Goal: Task Accomplishment & Management: Use online tool/utility

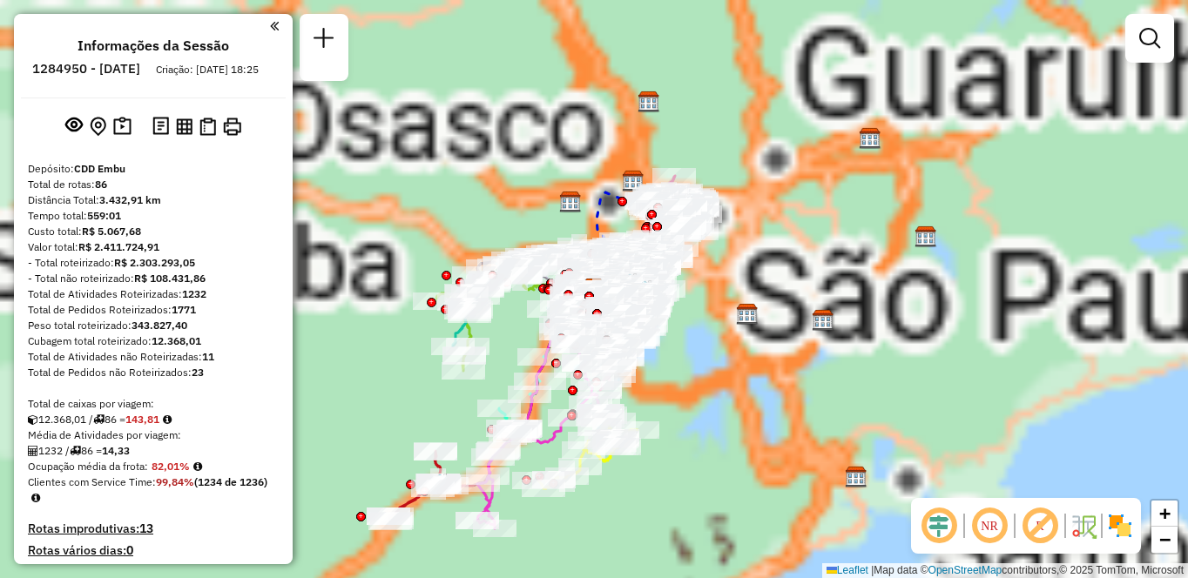
drag, startPoint x: 1034, startPoint y: 526, endPoint x: 948, endPoint y: 504, distance: 88.1
click at [1034, 526] on hb-app "Aguarde... Pop-up bloqueado! Seu navegador bloqueou automáticamente a abertura …" at bounding box center [594, 289] width 1188 height 578
click at [977, 528] on em at bounding box center [989, 526] width 42 height 42
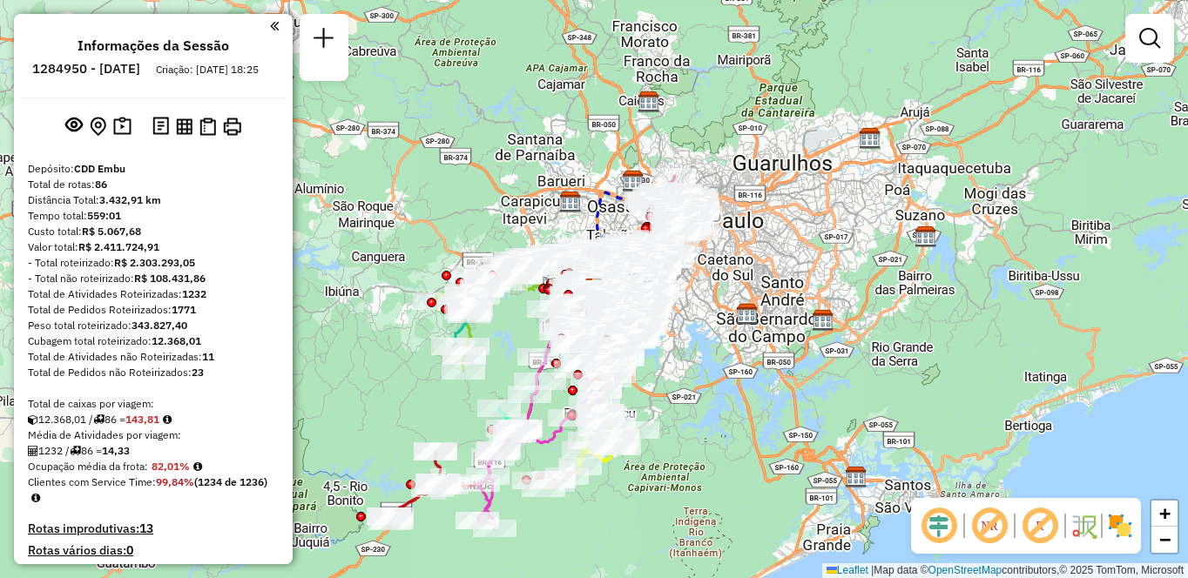
scroll to position [2544, 0]
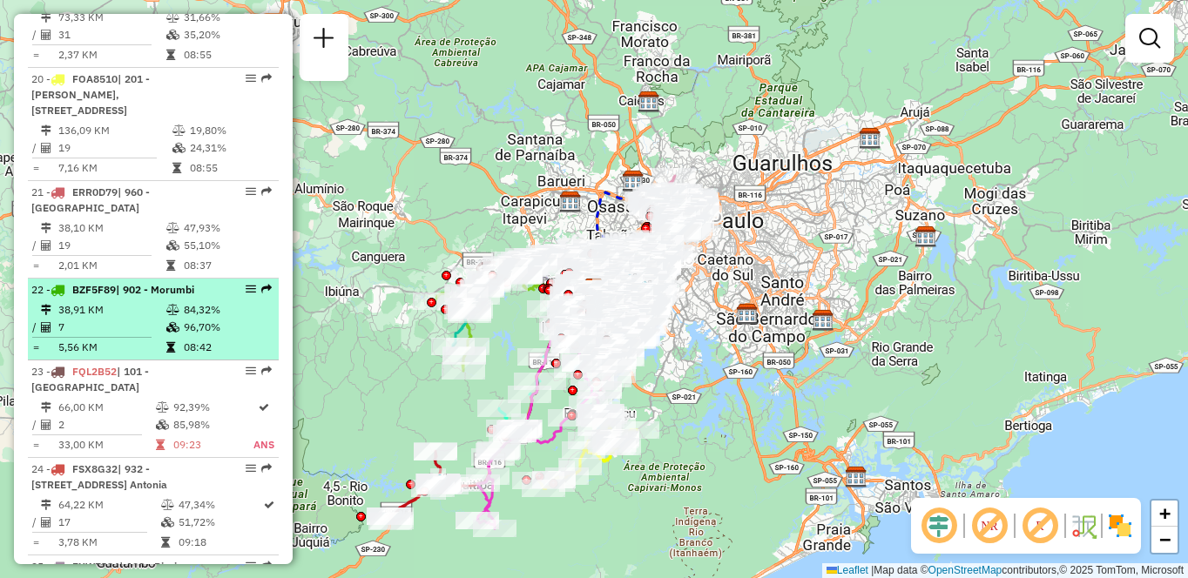
select select "**********"
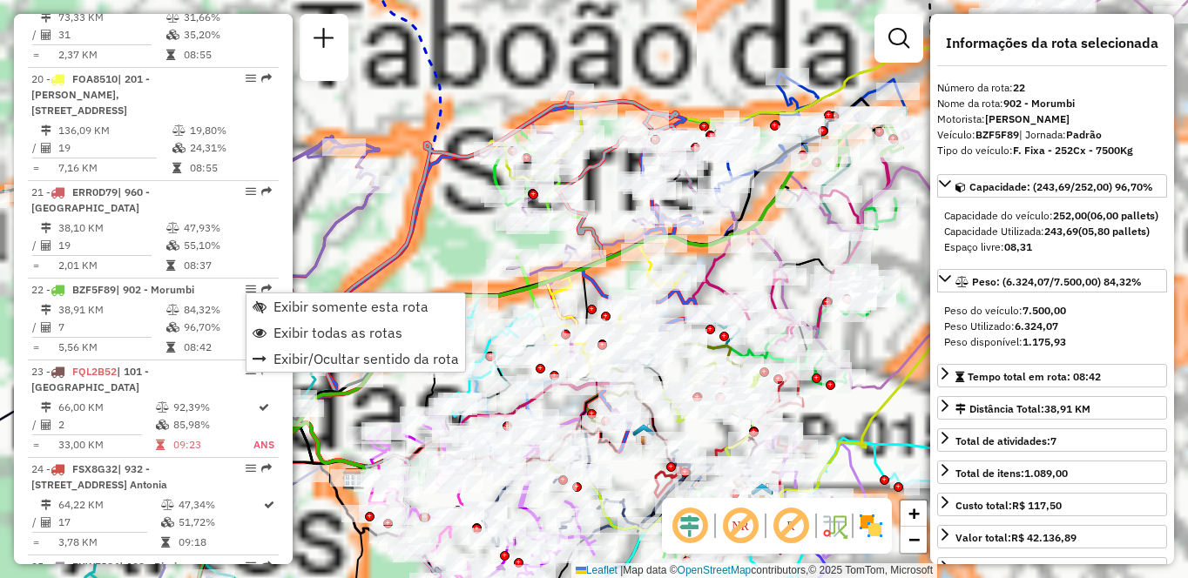
click at [264, 293] on div "Exibir somente esta rota Exibir todas as rotas Exibir/Ocultar sentido da rota" at bounding box center [356, 333] width 220 height 80
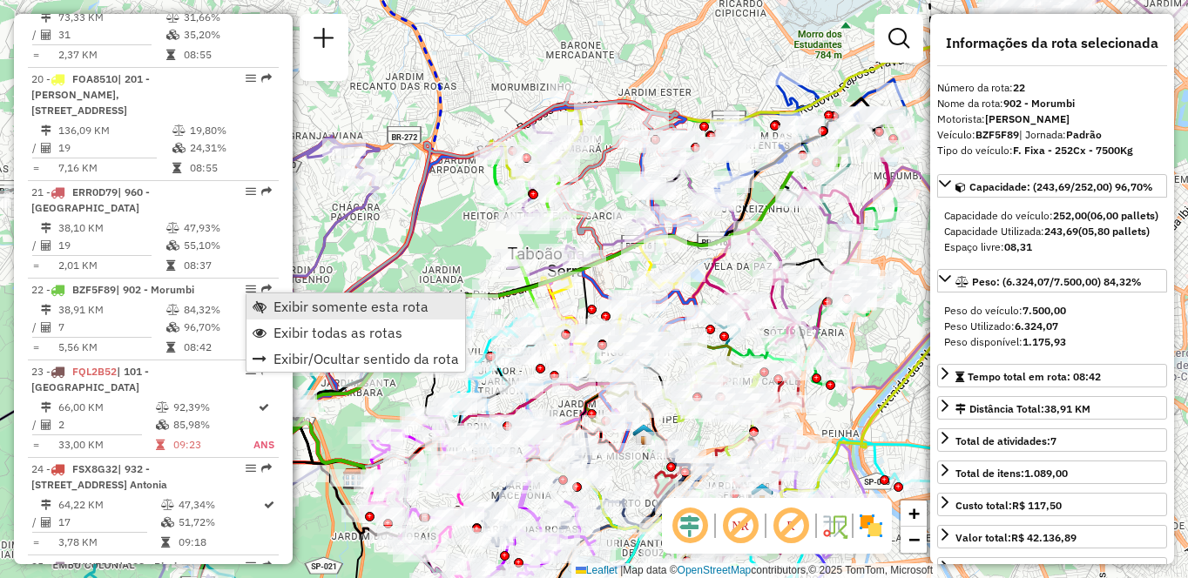
click at [268, 302] on link "Exibir somente esta rota" at bounding box center [355, 306] width 219 height 26
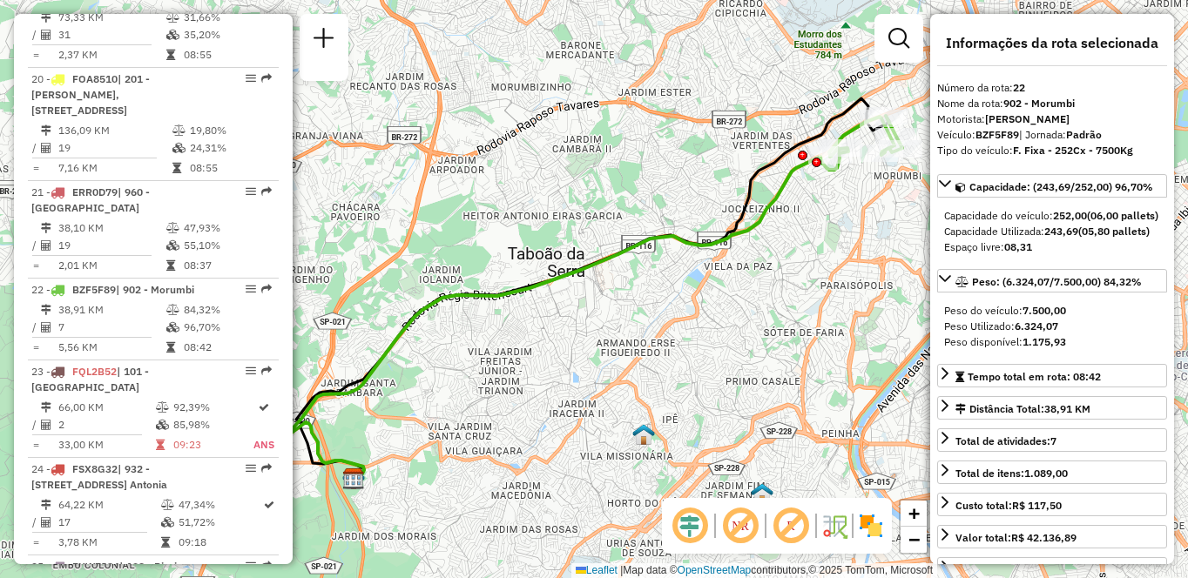
click at [871, 524] on img at bounding box center [871, 526] width 28 height 28
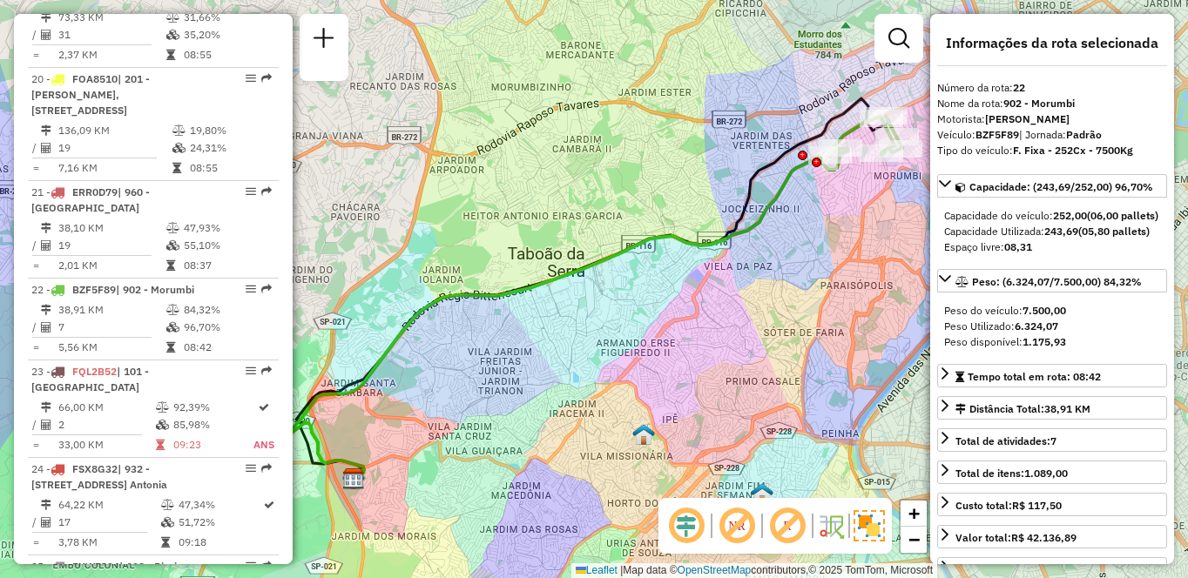
click at [871, 523] on img at bounding box center [868, 525] width 31 height 31
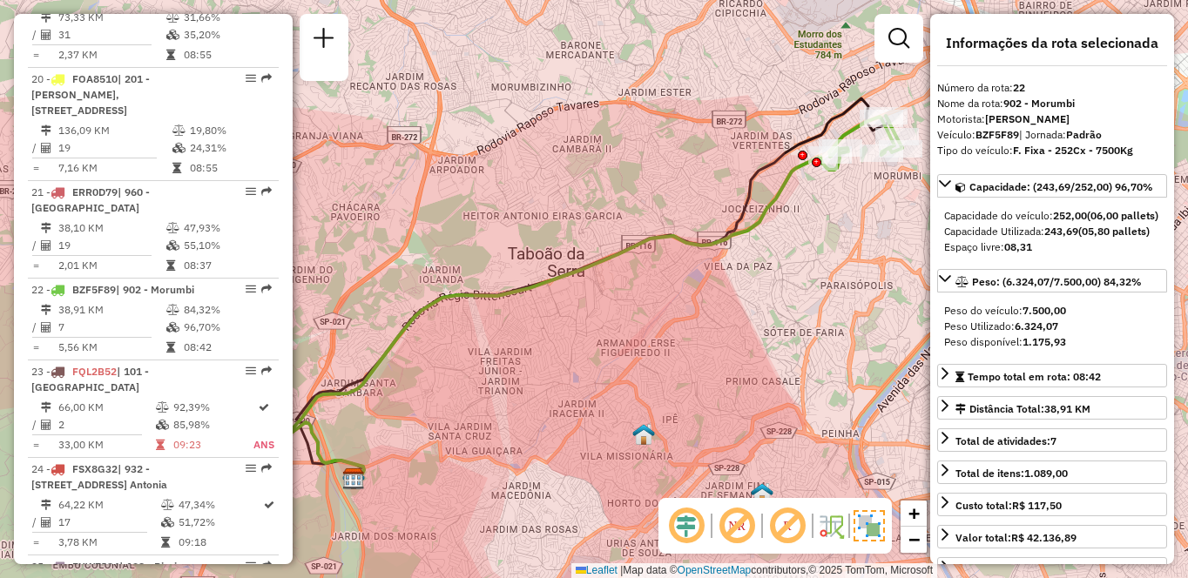
click at [858, 525] on img at bounding box center [868, 525] width 31 height 31
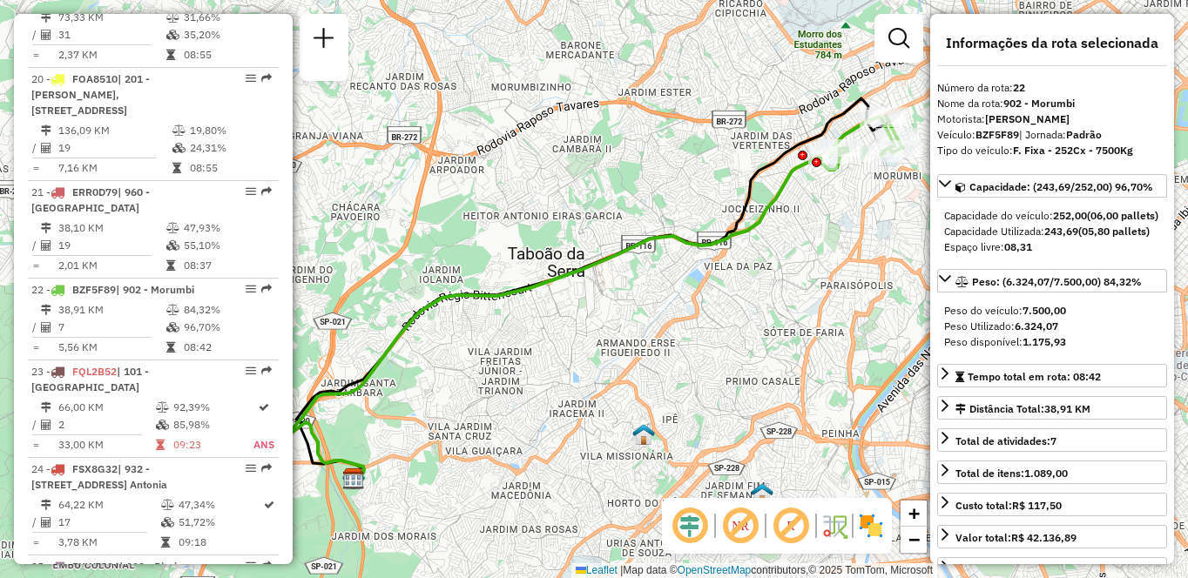
click at [877, 523] on img at bounding box center [871, 526] width 28 height 28
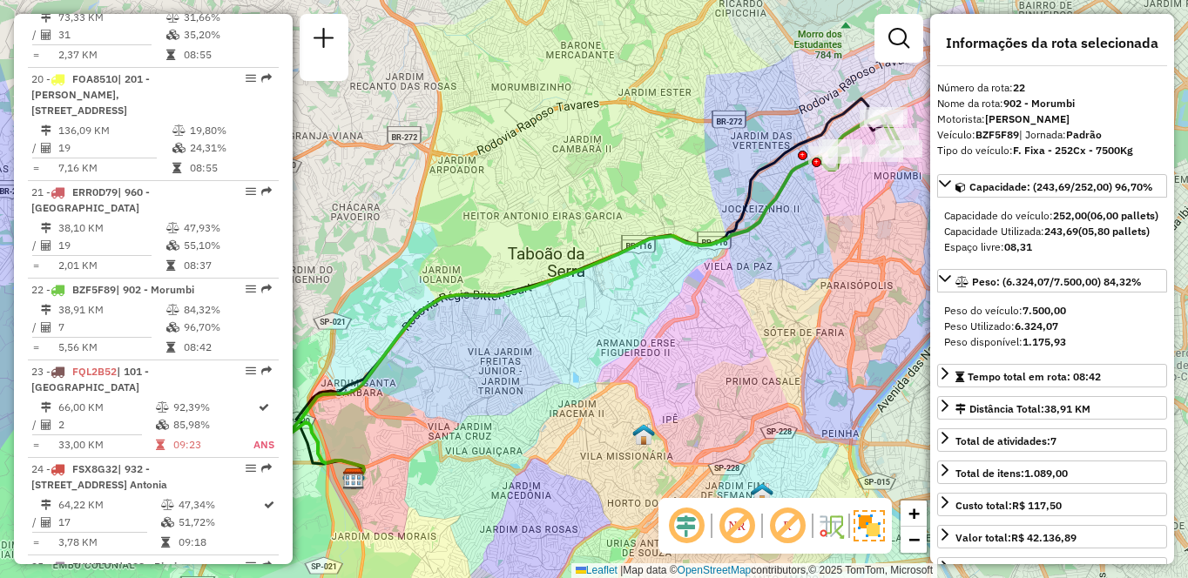
click at [743, 524] on em at bounding box center [737, 526] width 42 height 42
click at [778, 527] on em at bounding box center [787, 526] width 42 height 42
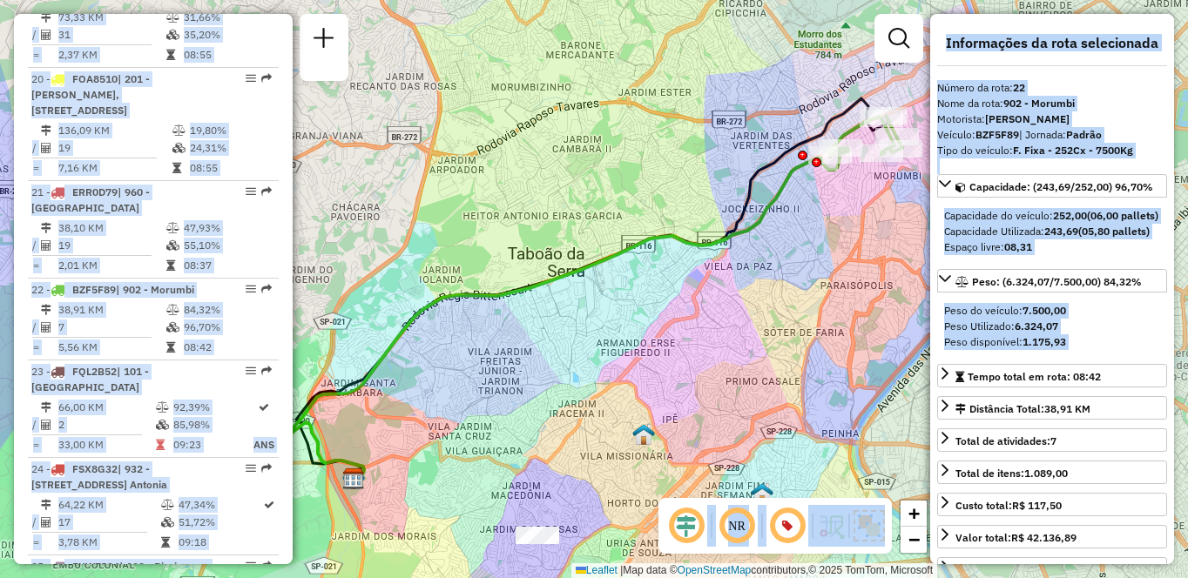
drag, startPoint x: 725, startPoint y: 359, endPoint x: 644, endPoint y: 384, distance: 84.8
click at [644, 384] on hb-app "Aguarde... Pop-up bloqueado! Seu navegador bloqueou automáticamente a abertura …" at bounding box center [594, 289] width 1188 height 578
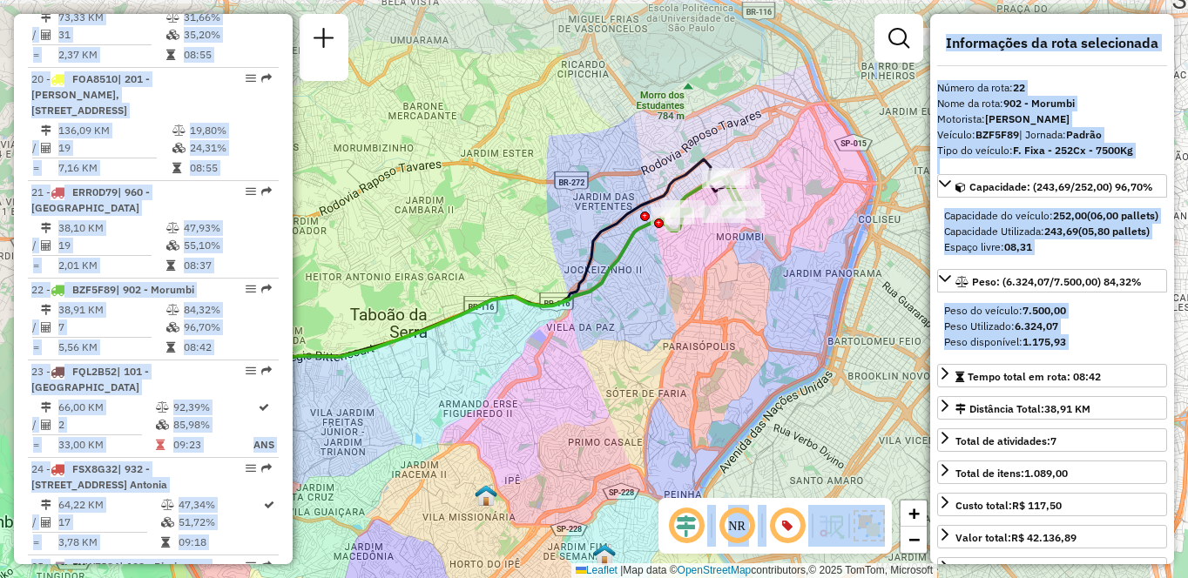
drag, startPoint x: 714, startPoint y: 232, endPoint x: 590, endPoint y: 200, distance: 127.6
click at [520, 298] on icon at bounding box center [434, 350] width 593 height 382
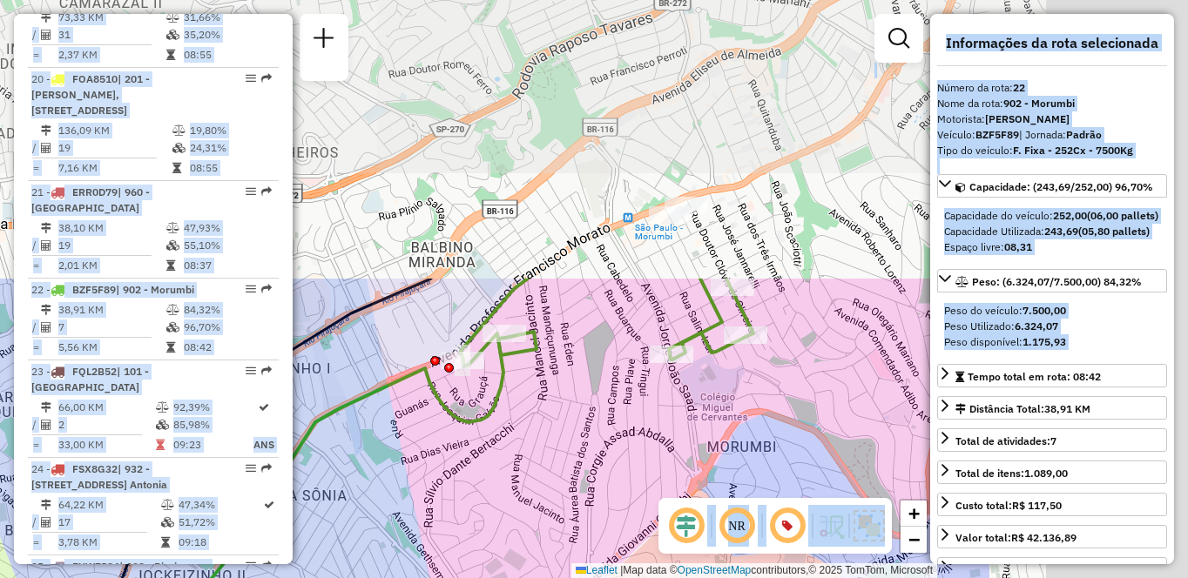
drag, startPoint x: 675, startPoint y: 179, endPoint x: 352, endPoint y: 512, distance: 463.7
click at [352, 512] on div "Janela de atendimento Grade de atendimento Capacidade Transportadoras Veículos …" at bounding box center [594, 289] width 1188 height 578
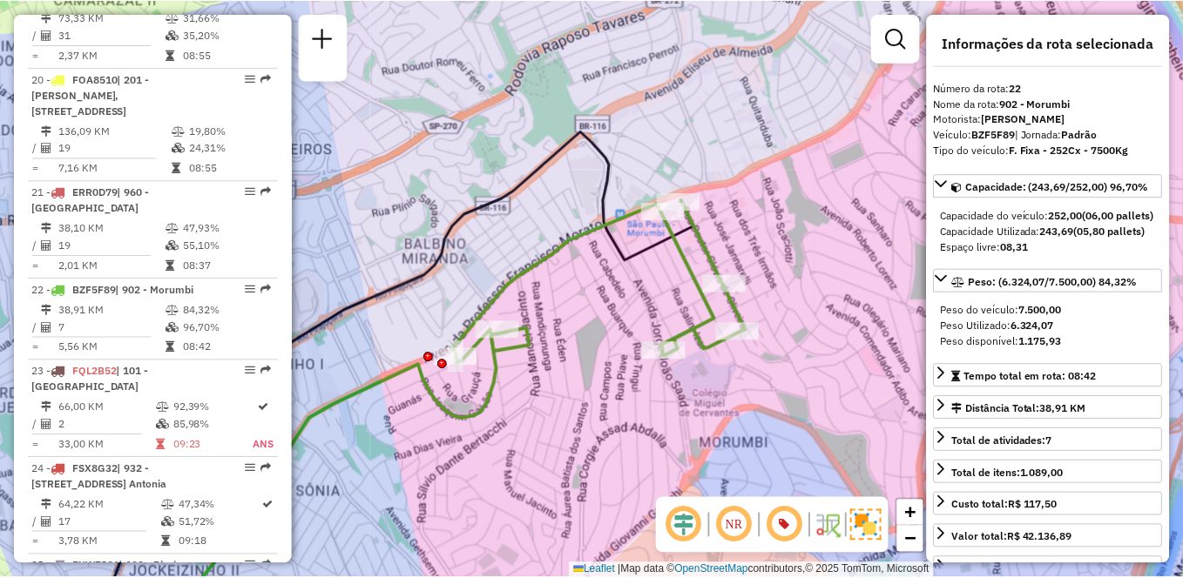
scroll to position [8138, 0]
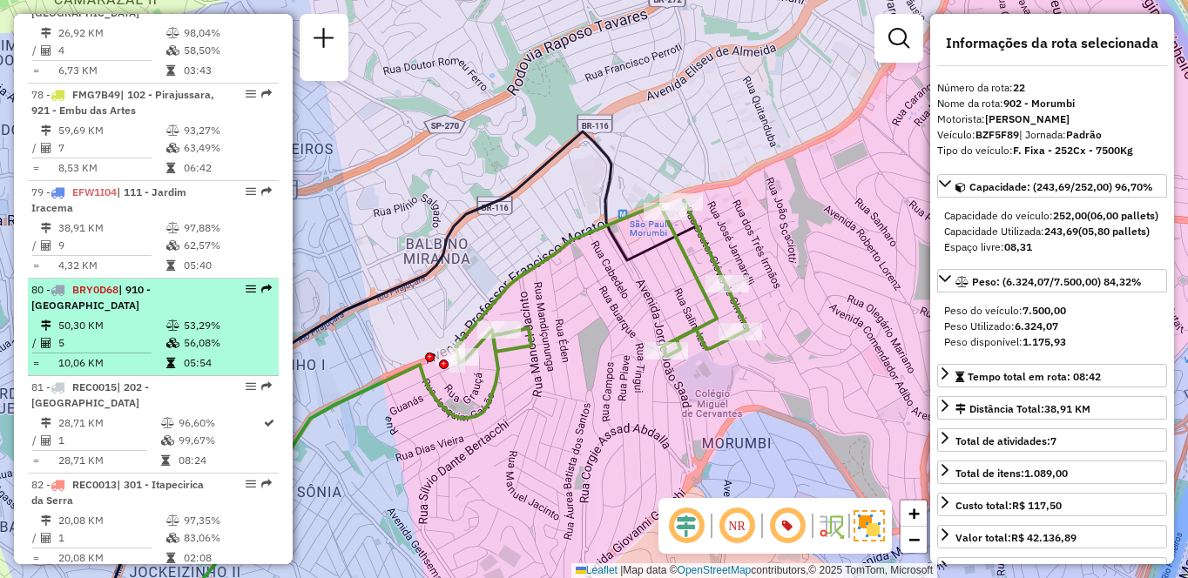
click at [84, 289] on span "BRY0D68" at bounding box center [95, 289] width 46 height 13
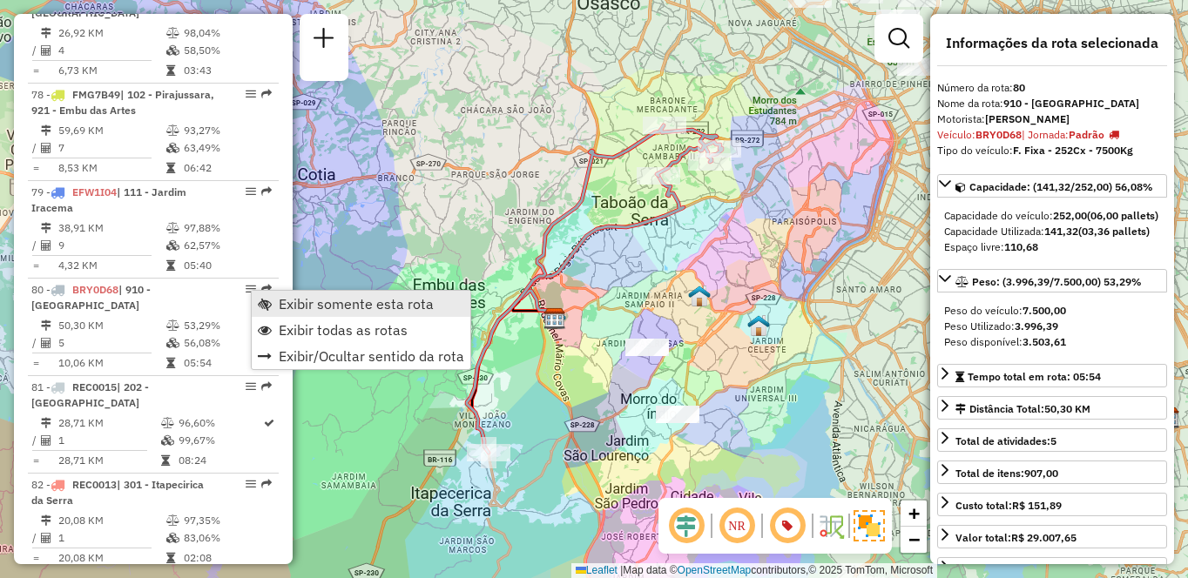
click at [293, 300] on span "Exibir somente esta rota" at bounding box center [356, 304] width 155 height 14
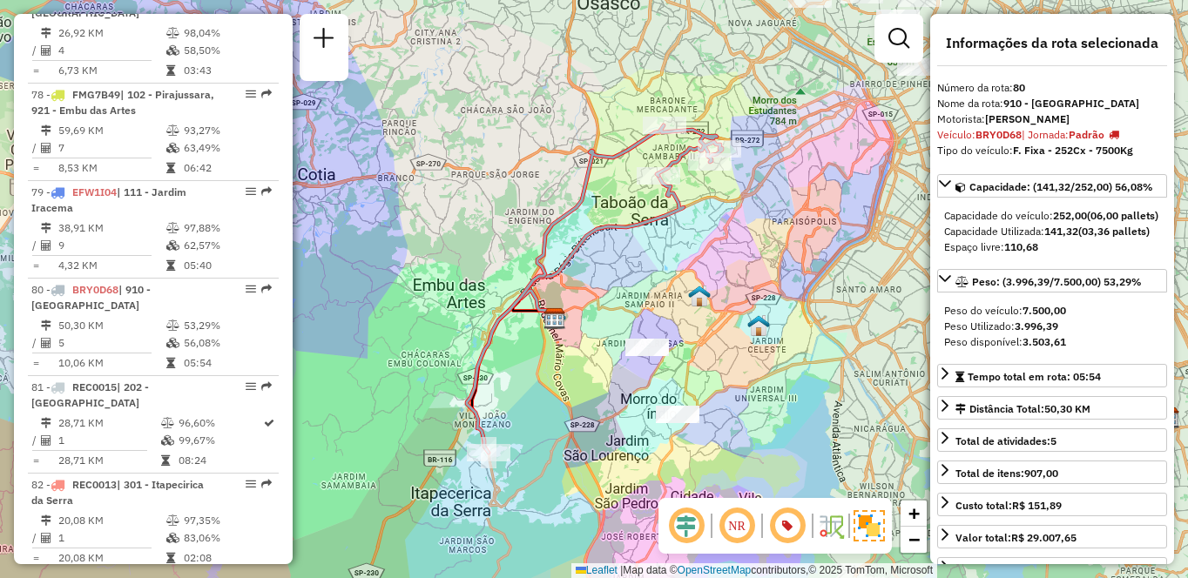
click at [729, 526] on em at bounding box center [737, 526] width 42 height 42
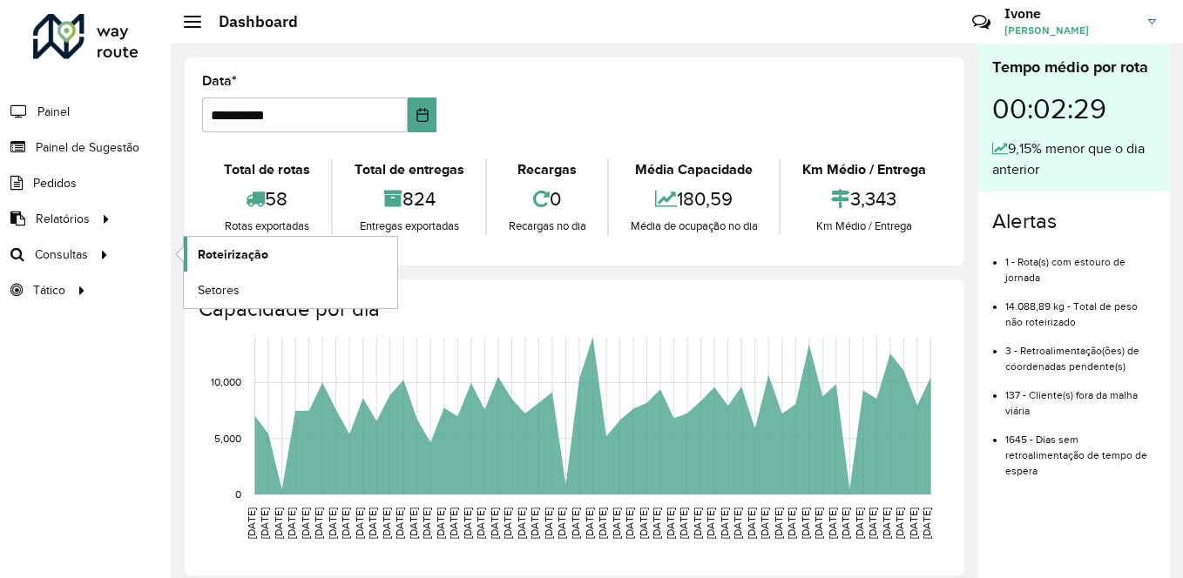
click at [273, 254] on link "Roteirização" at bounding box center [290, 254] width 213 height 35
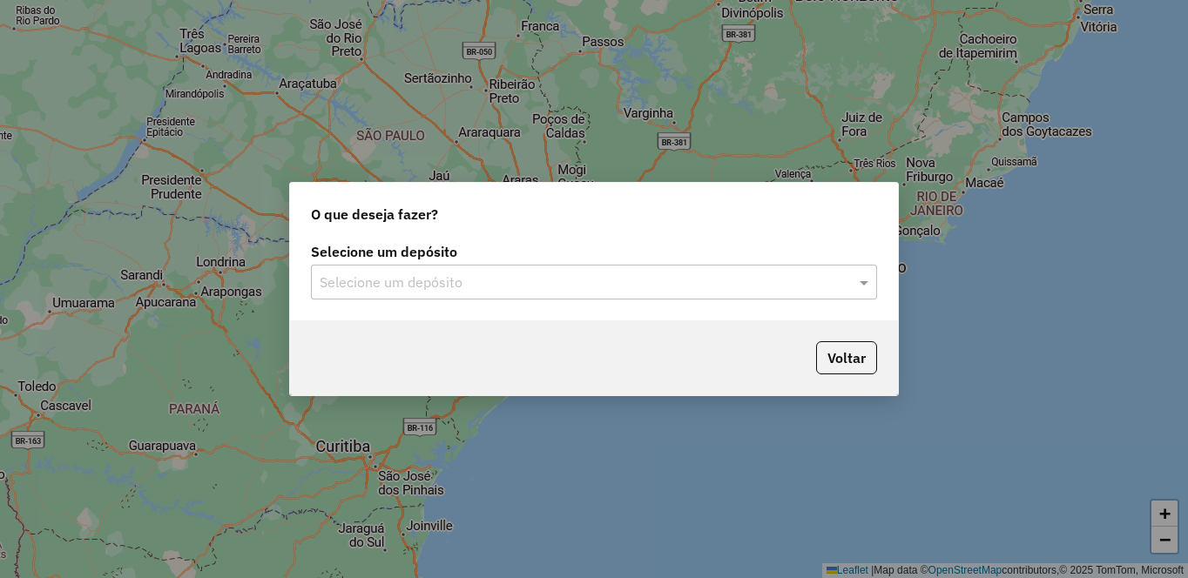
click at [410, 281] on input "text" at bounding box center [577, 283] width 514 height 21
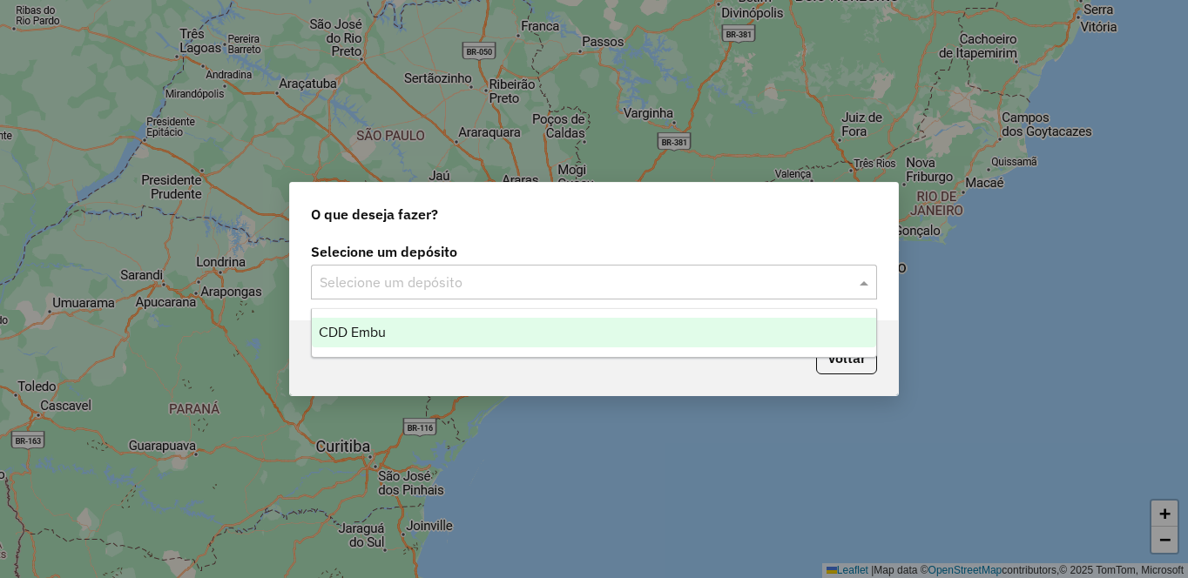
click at [362, 322] on div "CDD Embu" at bounding box center [594, 333] width 564 height 30
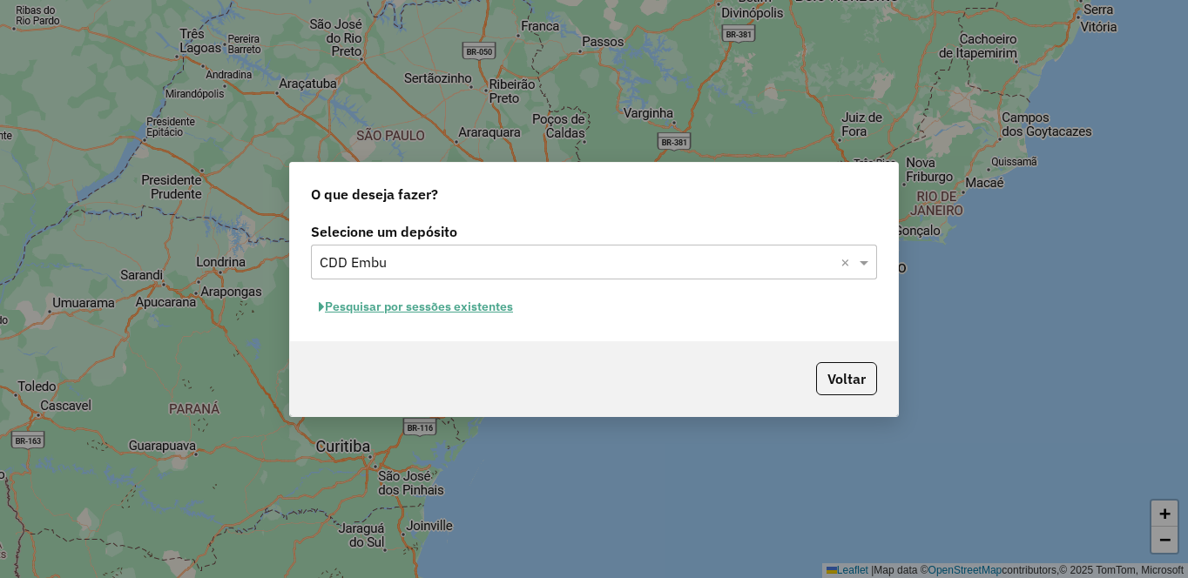
click at [409, 310] on button "Pesquisar por sessões existentes" at bounding box center [416, 306] width 210 height 27
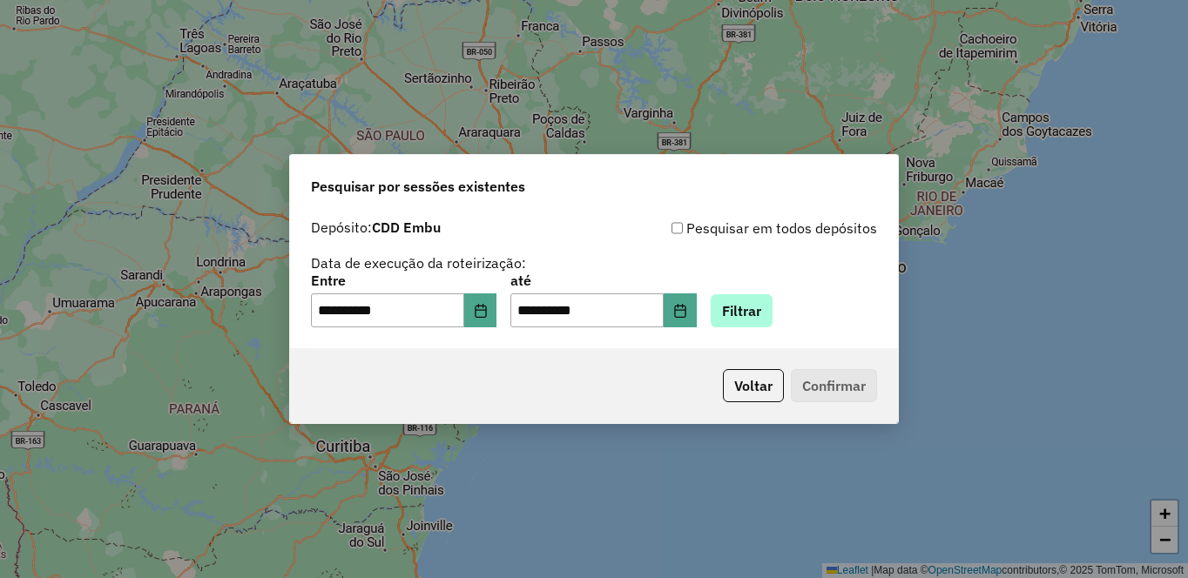
drag, startPoint x: 810, startPoint y: 328, endPoint x: 783, endPoint y: 320, distance: 28.1
click at [810, 327] on div "**********" at bounding box center [594, 280] width 608 height 138
click at [486, 309] on icon "Choose Date" at bounding box center [480, 311] width 11 height 14
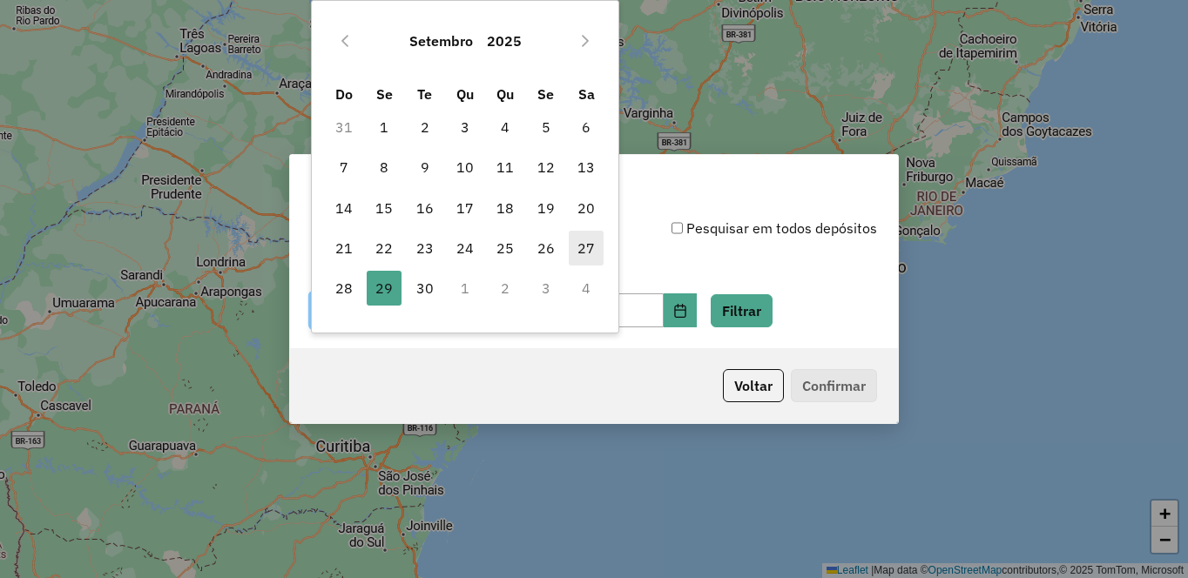
click at [583, 243] on span "27" at bounding box center [586, 248] width 35 height 35
type input "**********"
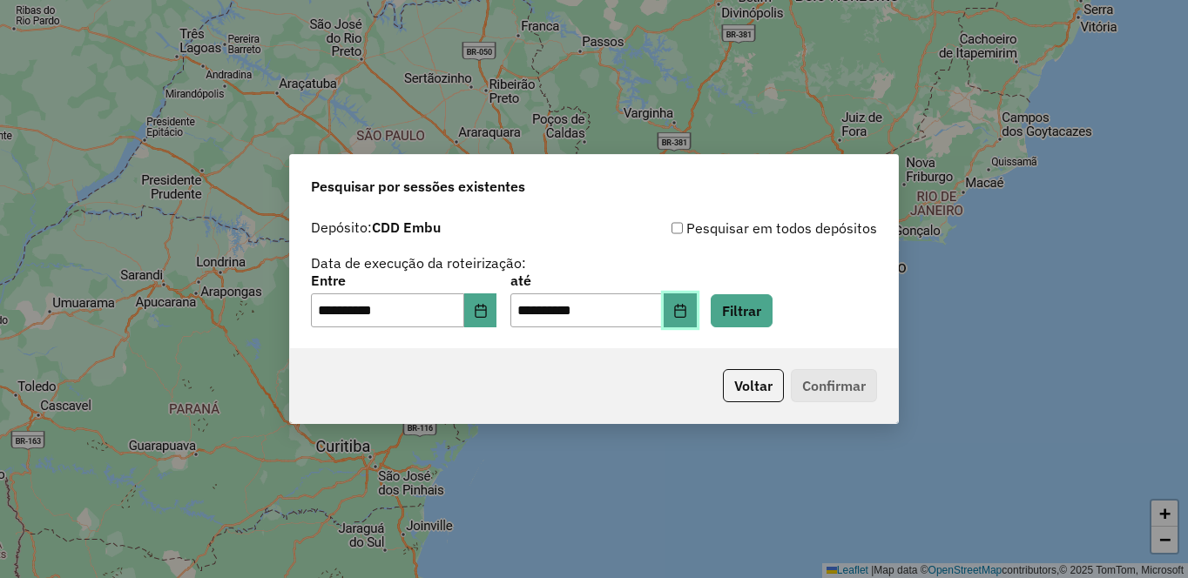
click at [697, 314] on button "Choose Date" at bounding box center [680, 310] width 33 height 35
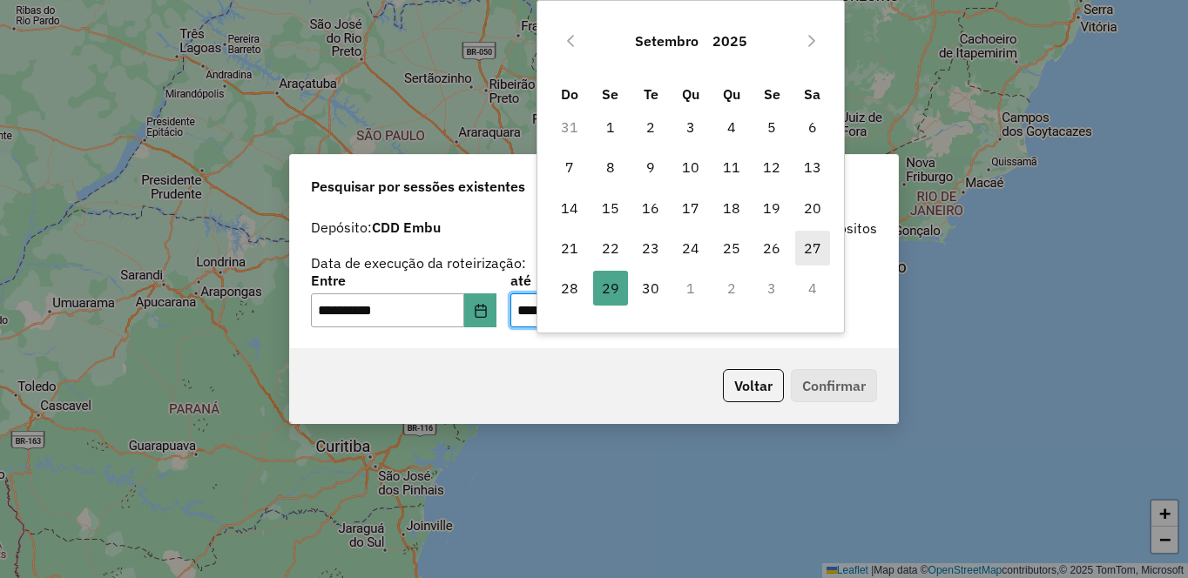
click at [815, 250] on span "27" at bounding box center [812, 248] width 35 height 35
type input "**********"
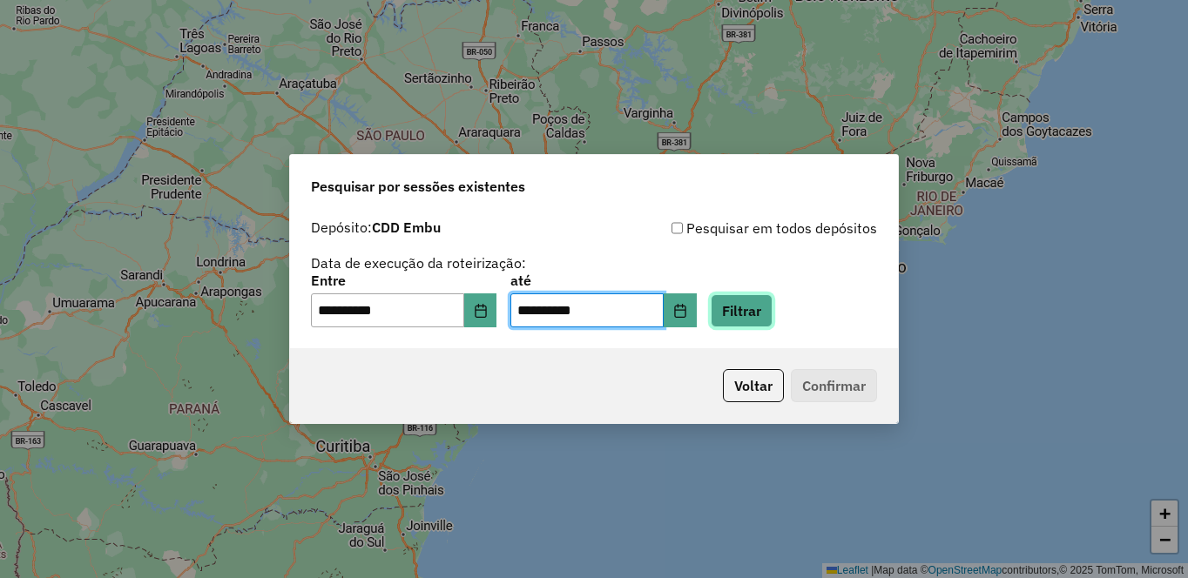
click at [772, 310] on button "Filtrar" at bounding box center [742, 310] width 62 height 33
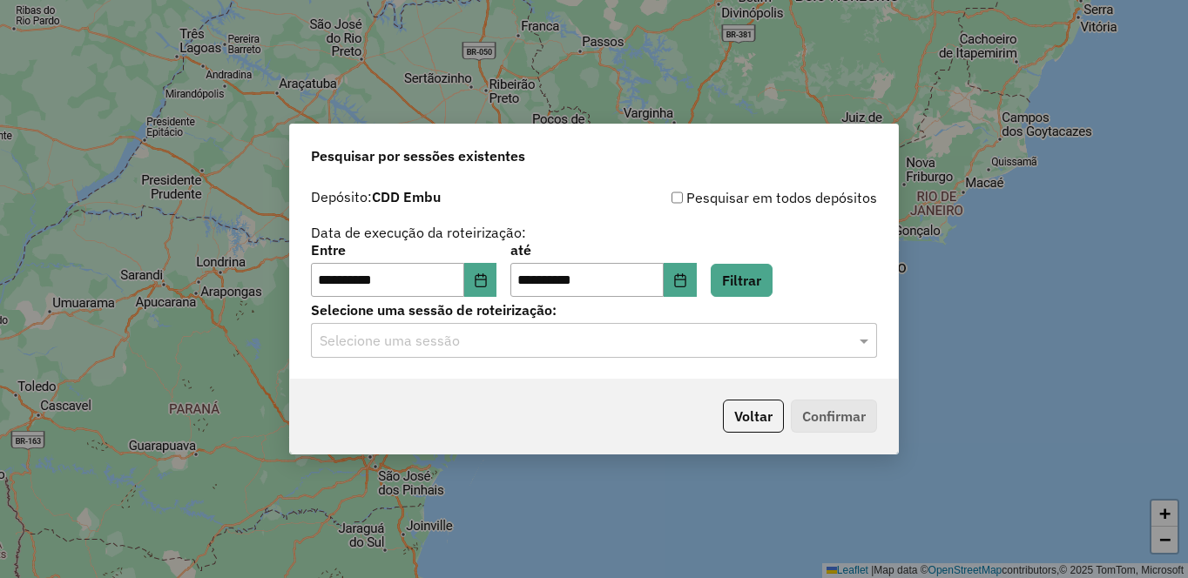
click at [356, 339] on input "text" at bounding box center [577, 341] width 514 height 21
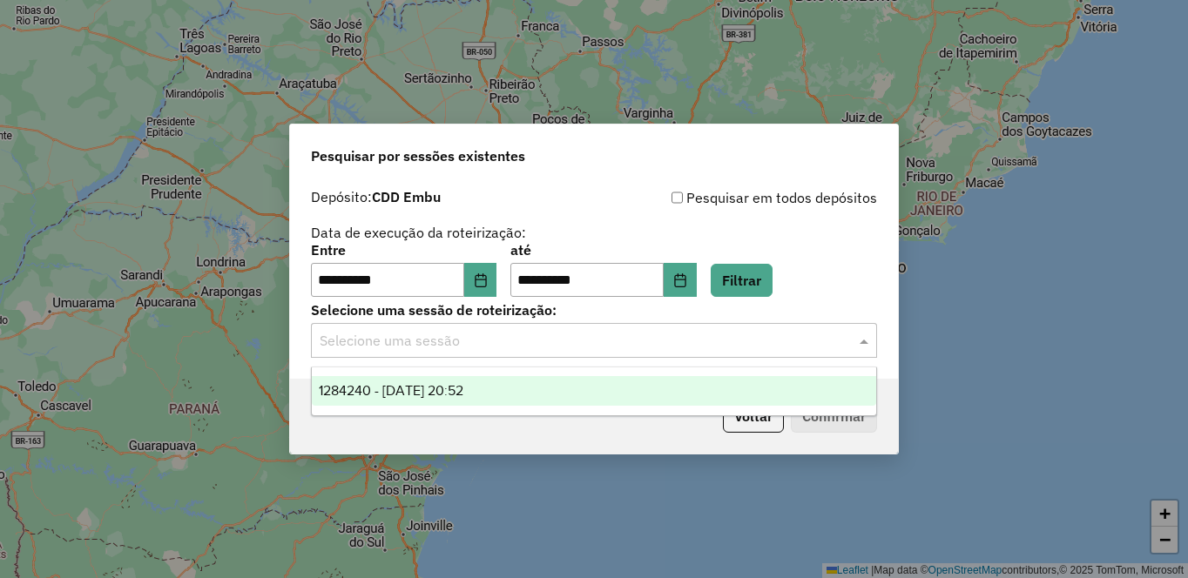
click at [364, 394] on span "1284240 - 27/09/2025 20:52" at bounding box center [391, 390] width 145 height 15
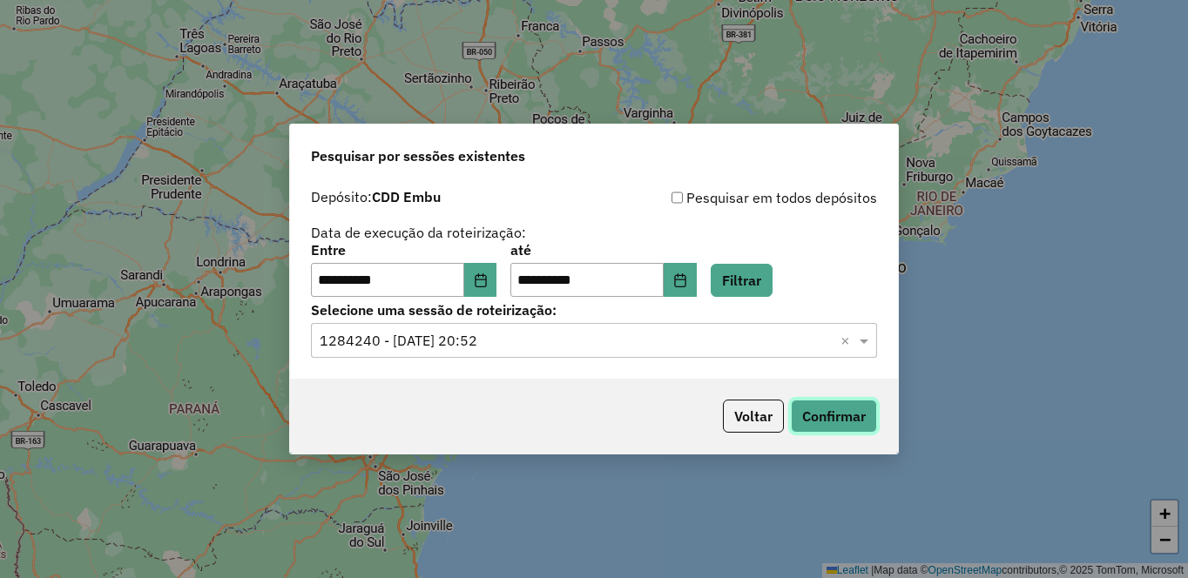
click at [822, 421] on button "Confirmar" at bounding box center [834, 416] width 86 height 33
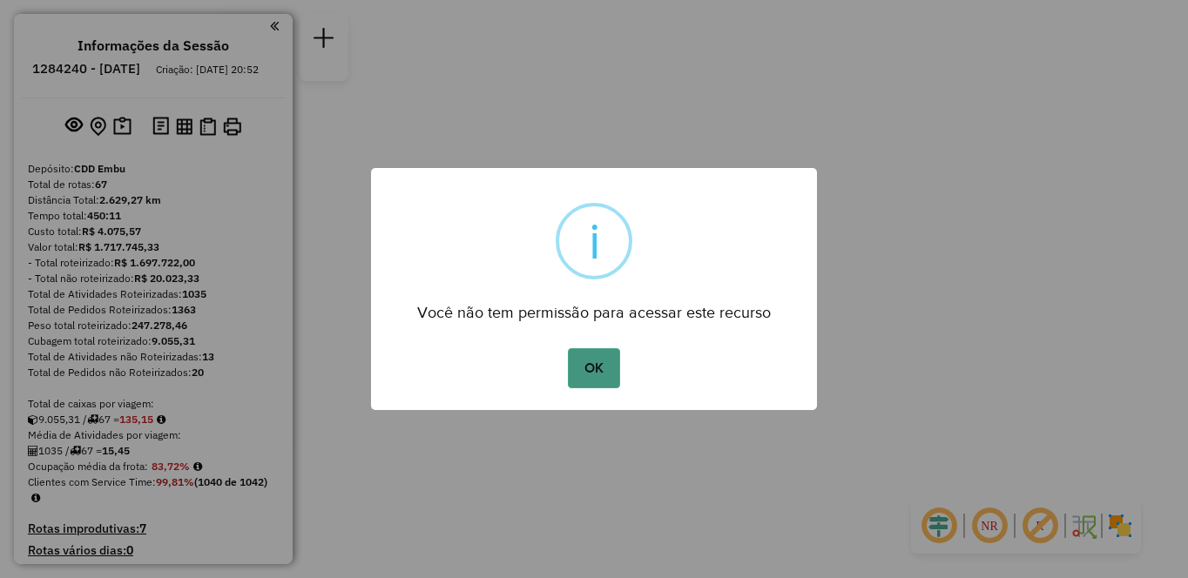
click at [596, 367] on button "OK" at bounding box center [593, 368] width 51 height 40
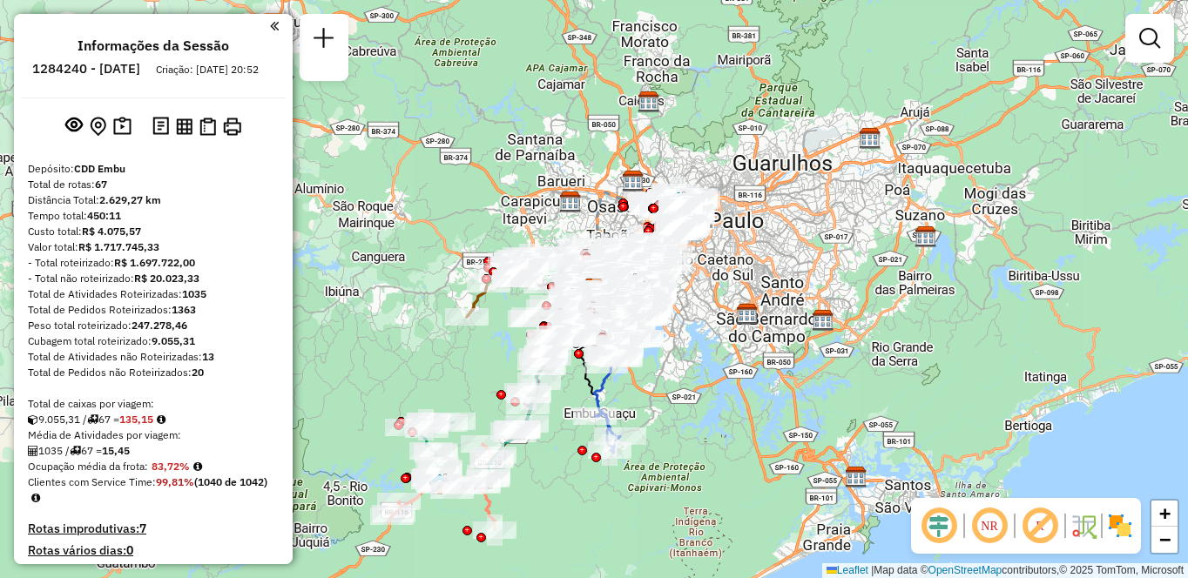
click at [1001, 535] on em at bounding box center [989, 526] width 42 height 42
click at [1034, 528] on em at bounding box center [1040, 526] width 42 height 42
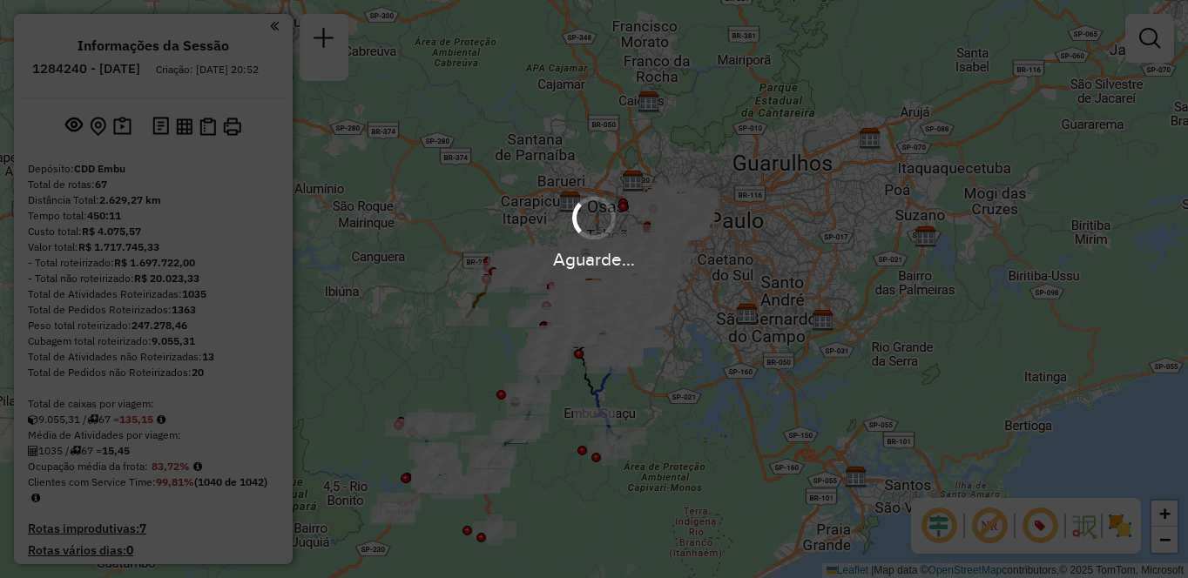
click at [1115, 526] on div "Aguarde..." at bounding box center [594, 289] width 1188 height 578
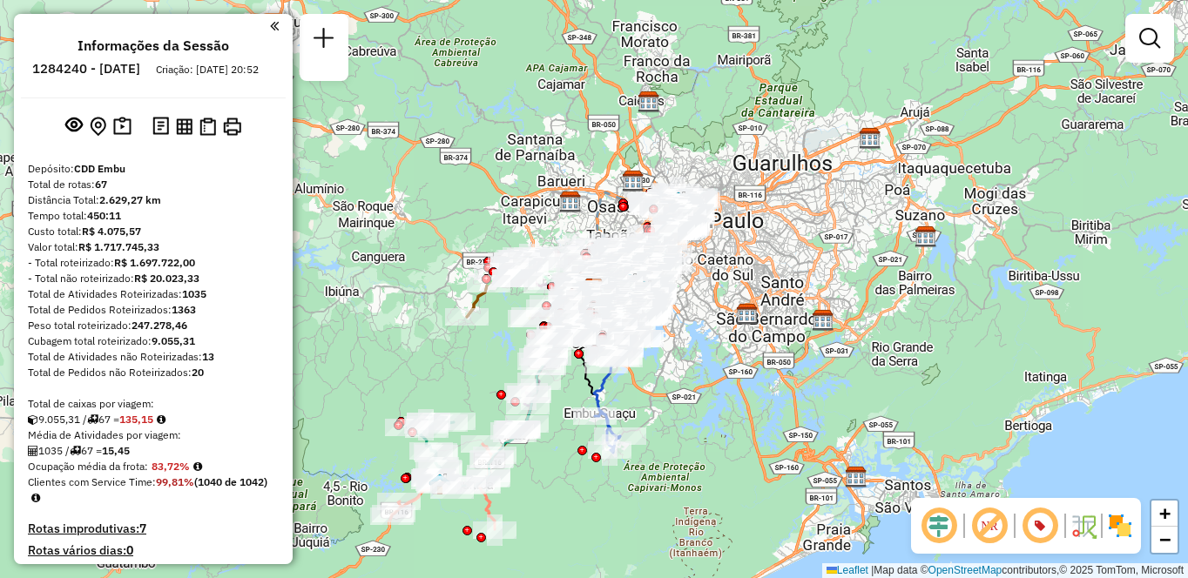
click at [1114, 523] on img at bounding box center [1120, 526] width 28 height 28
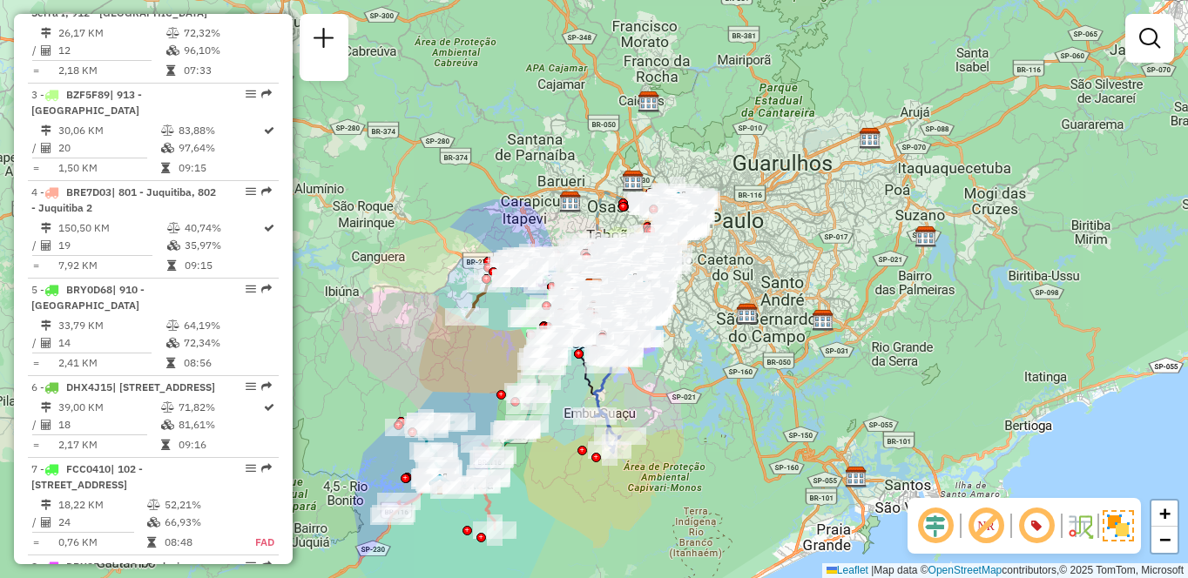
scroll to position [6886, 0]
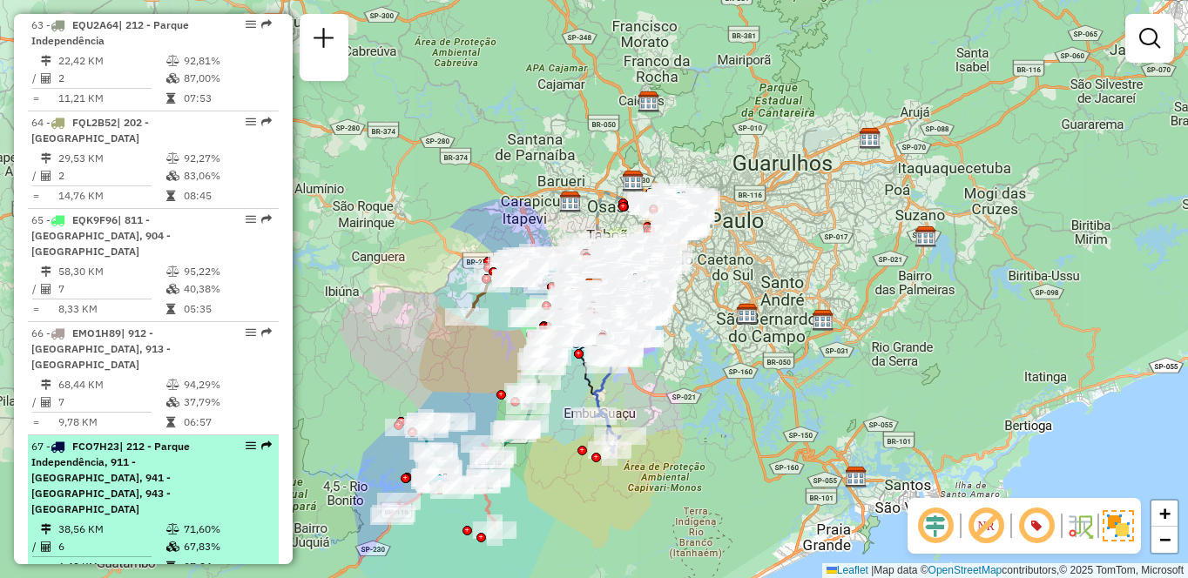
click at [158, 521] on td "38,56 KM" at bounding box center [111, 529] width 108 height 17
select select "**********"
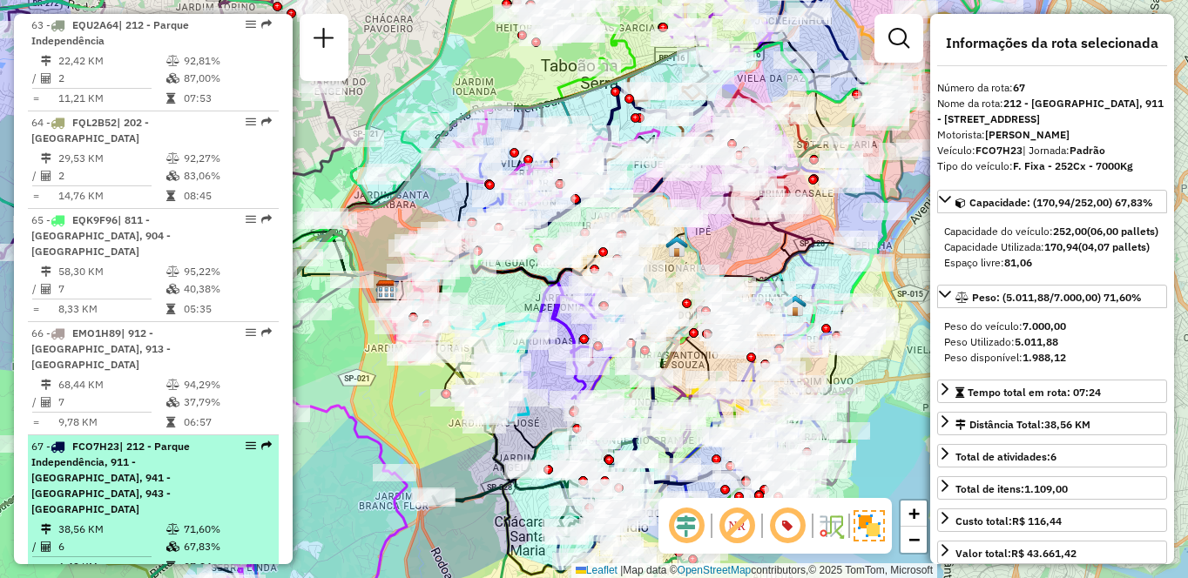
drag, startPoint x: 242, startPoint y: 286, endPoint x: 251, endPoint y: 286, distance: 8.8
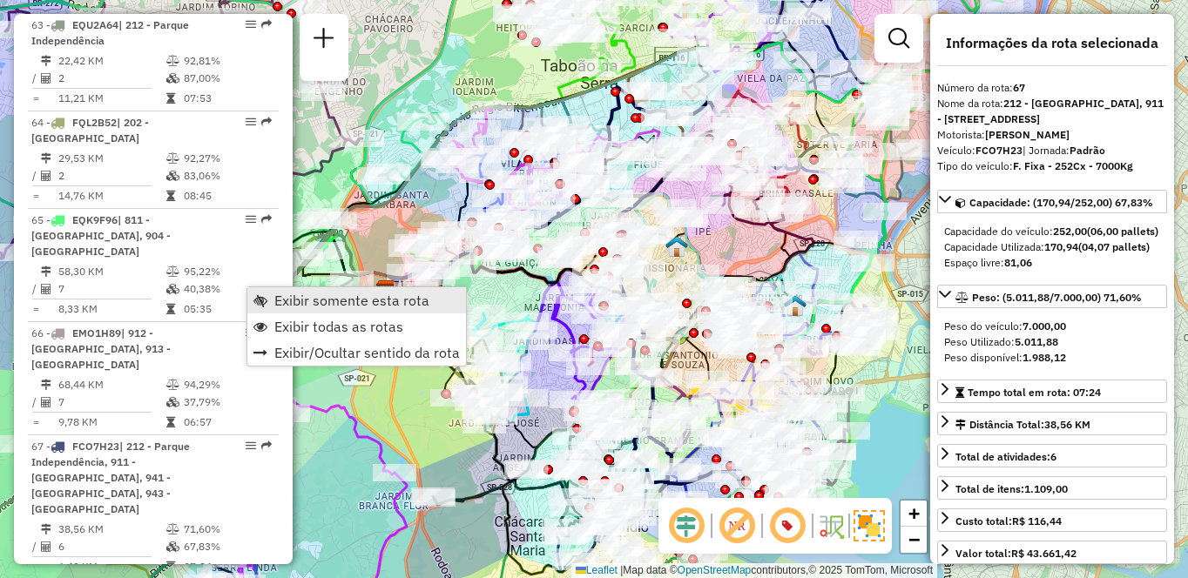
click at [274, 300] on span "Exibir somente esta rota" at bounding box center [351, 300] width 155 height 14
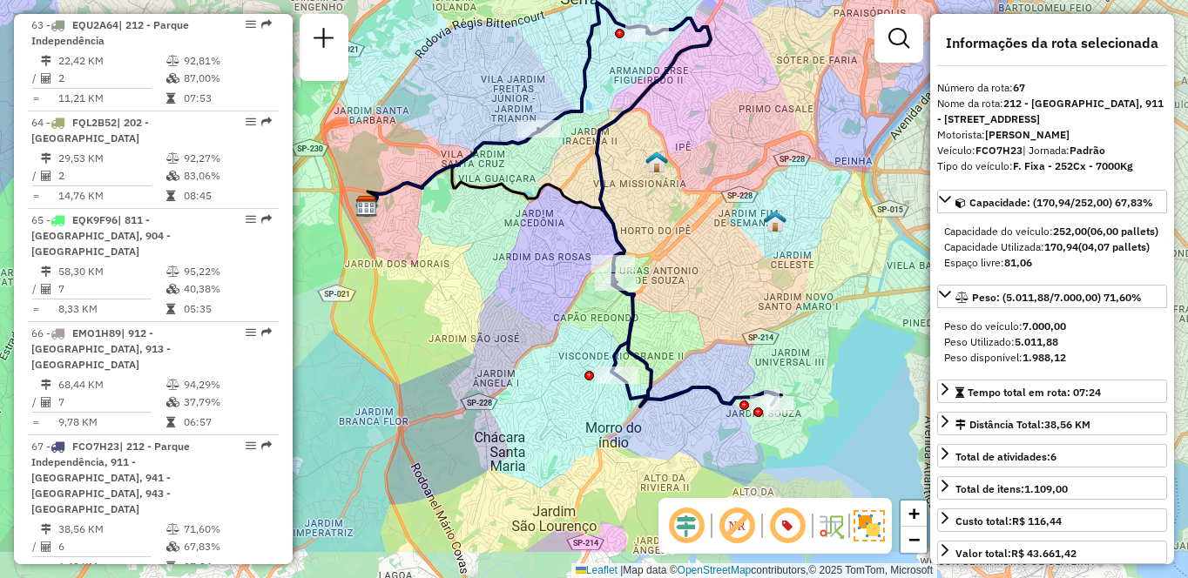
drag, startPoint x: 778, startPoint y: 391, endPoint x: 752, endPoint y: 311, distance: 84.3
click at [752, 311] on div "Janela de atendimento Grade de atendimento Capacidade Transportadoras Veículos …" at bounding box center [594, 289] width 1188 height 578
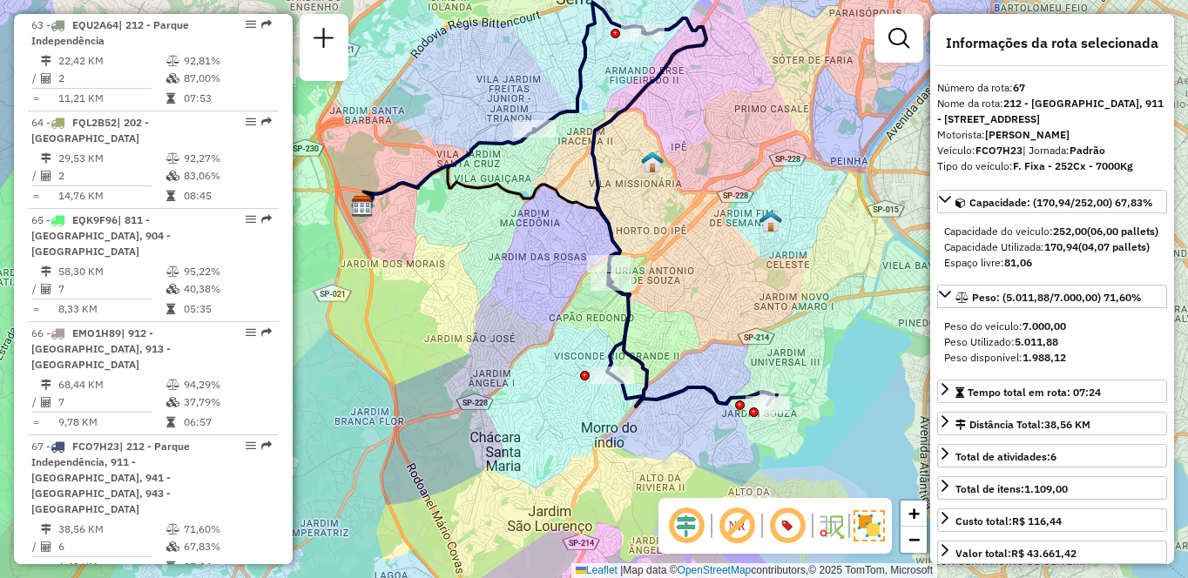
scroll to position [6496, 0]
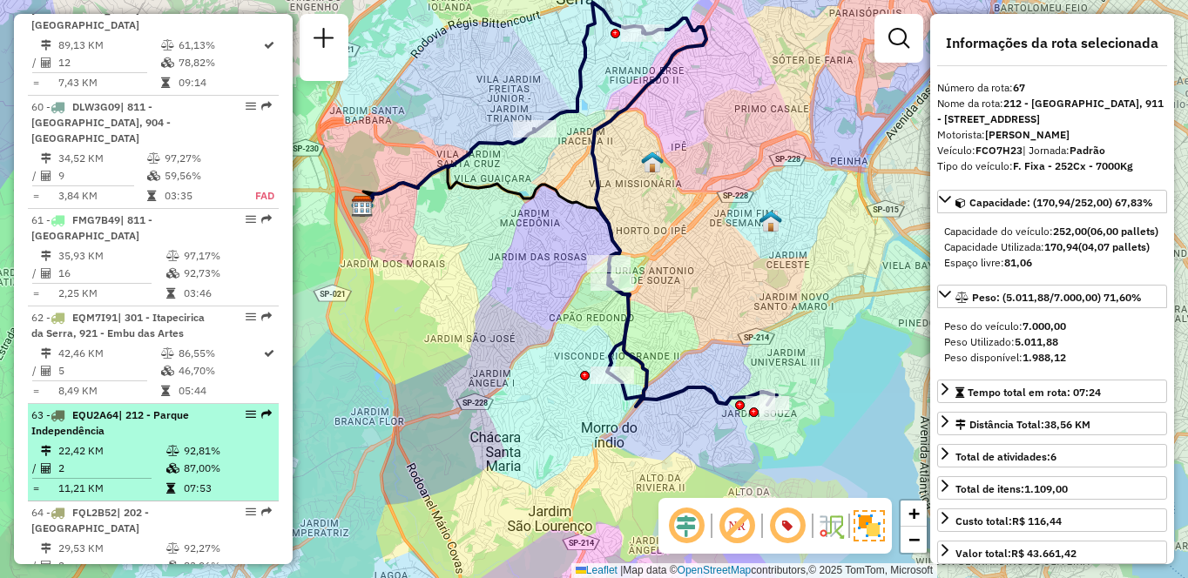
click at [161, 408] on div "63 - EQU2A64 | 212 - Parque Independência" at bounding box center [123, 423] width 185 height 31
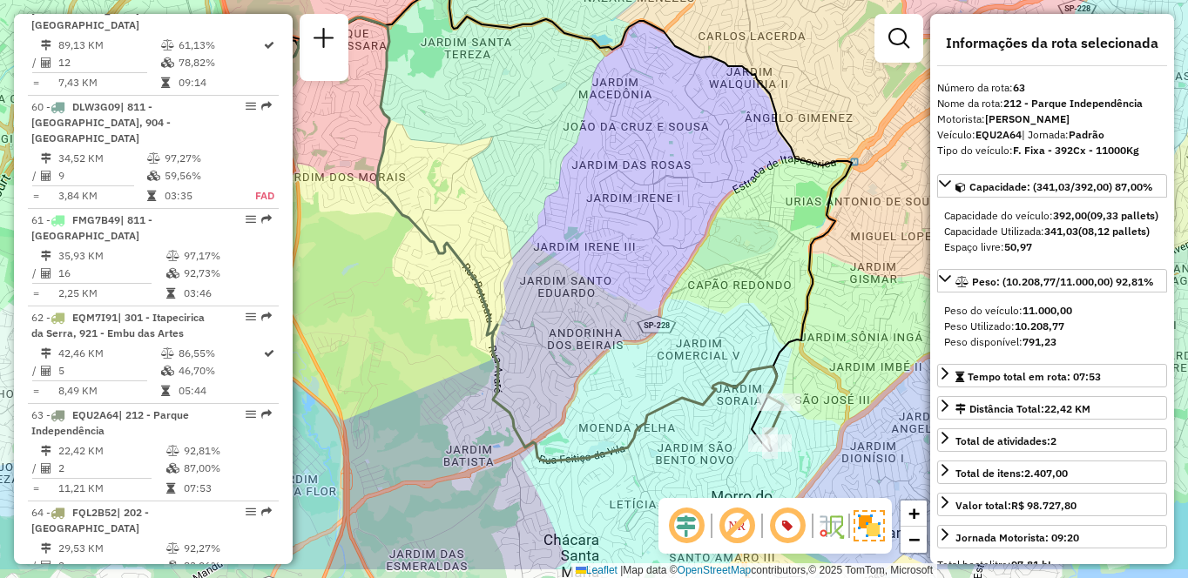
drag, startPoint x: 776, startPoint y: 399, endPoint x: 708, endPoint y: 271, distance: 144.9
click at [708, 271] on div "Janela de atendimento Grade de atendimento Capacidade Transportadoras Veículos …" at bounding box center [594, 289] width 1188 height 578
